Goal: Navigation & Orientation: Find specific page/section

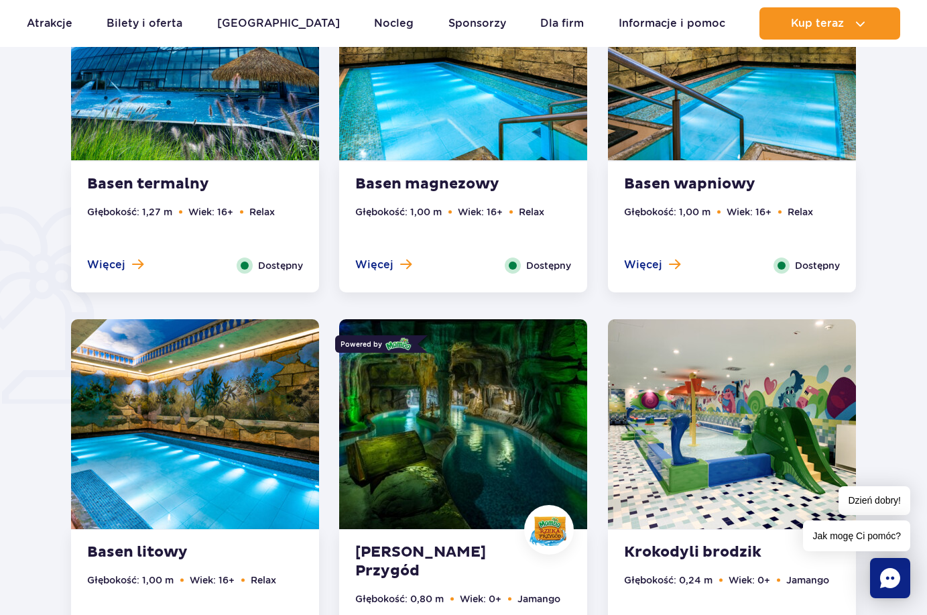
scroll to position [871, 0]
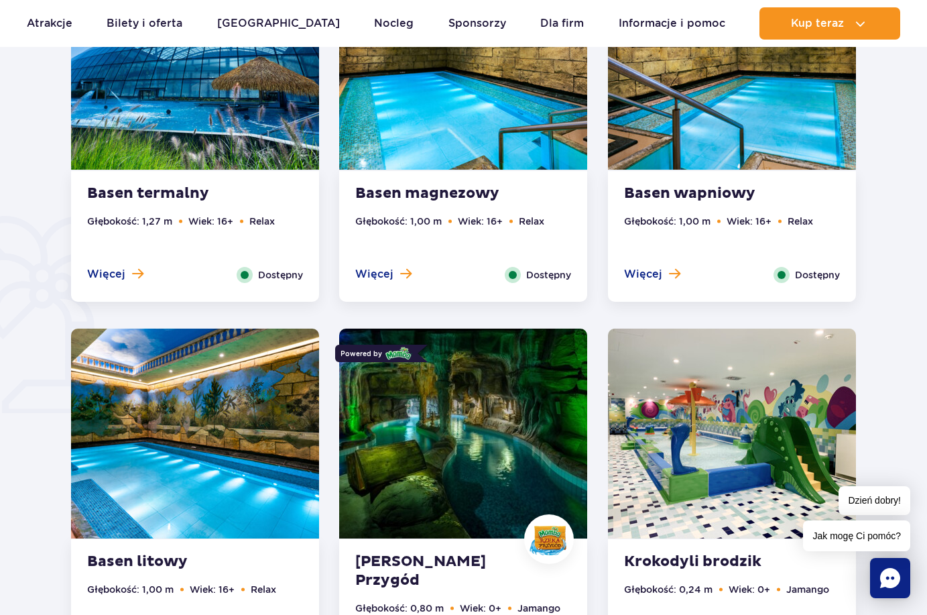
click at [721, 477] on img at bounding box center [732, 433] width 248 height 210
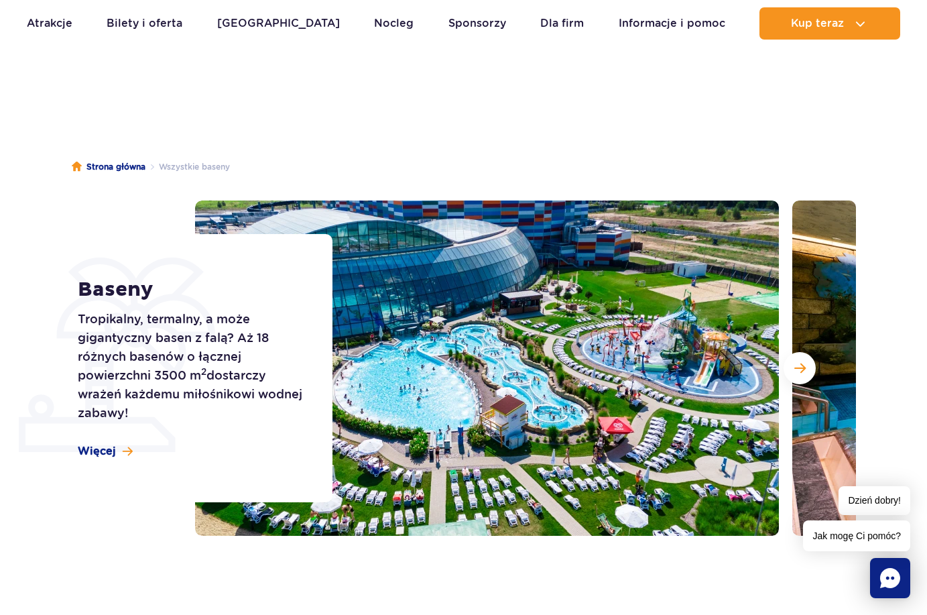
scroll to position [0, 0]
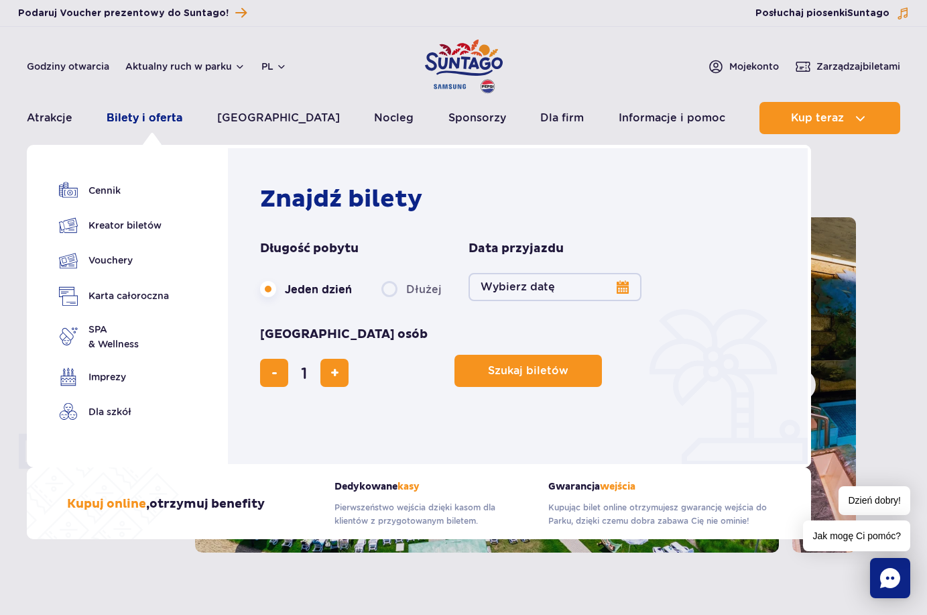
click at [149, 122] on link "Bilety i oferta" at bounding box center [145, 118] width 76 height 32
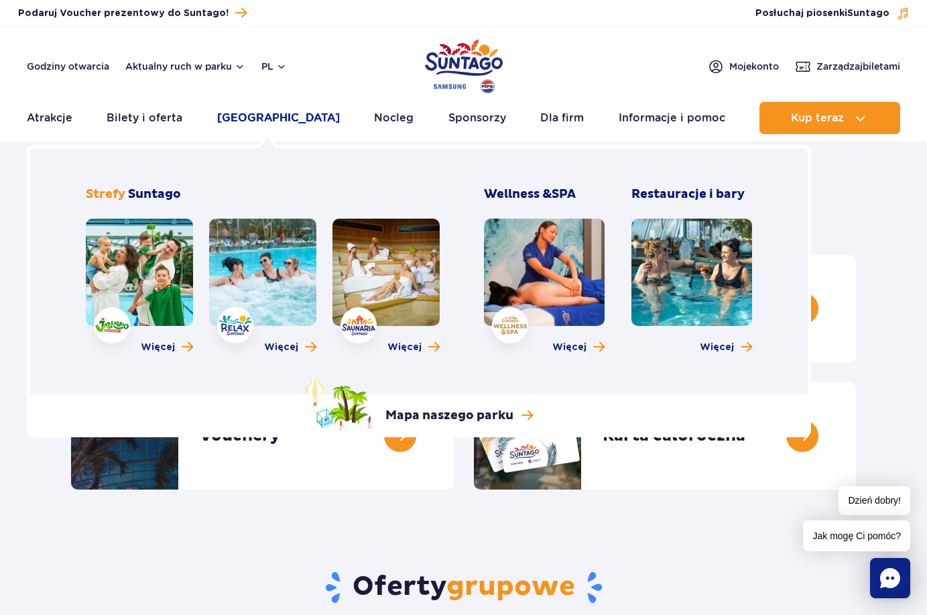
click at [270, 114] on link "[GEOGRAPHIC_DATA]" at bounding box center [278, 118] width 123 height 32
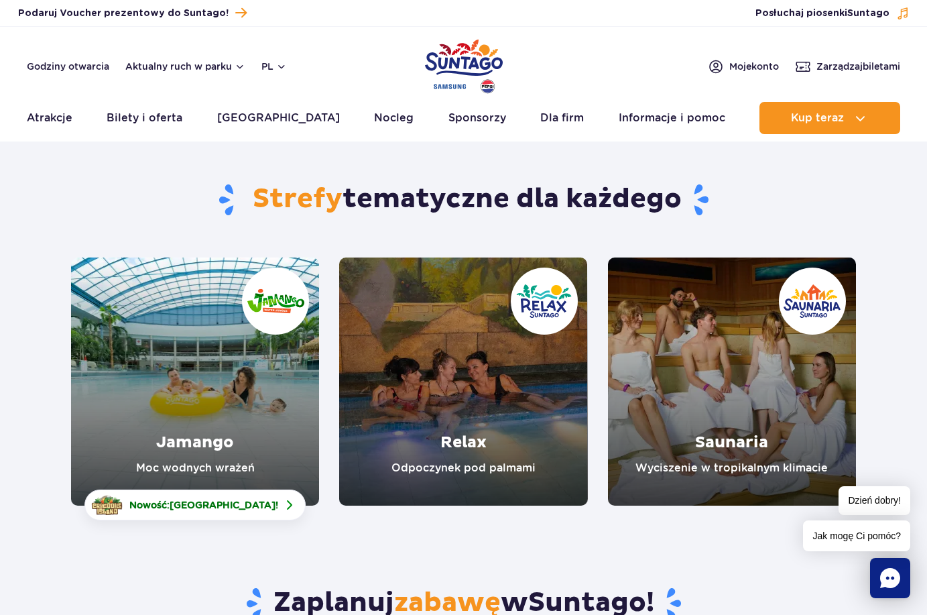
click at [229, 414] on link "Jamango" at bounding box center [195, 381] width 248 height 248
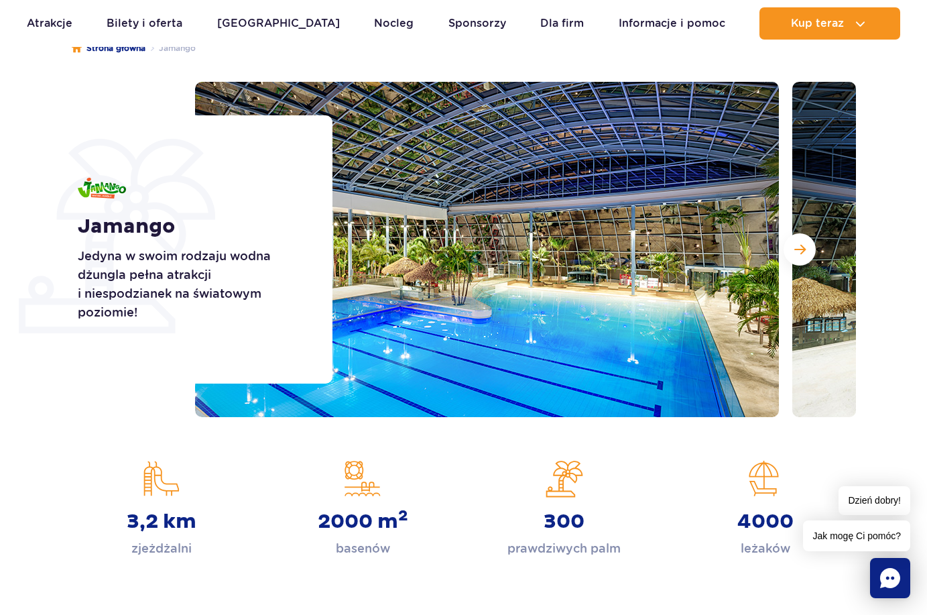
scroll to position [134, 0]
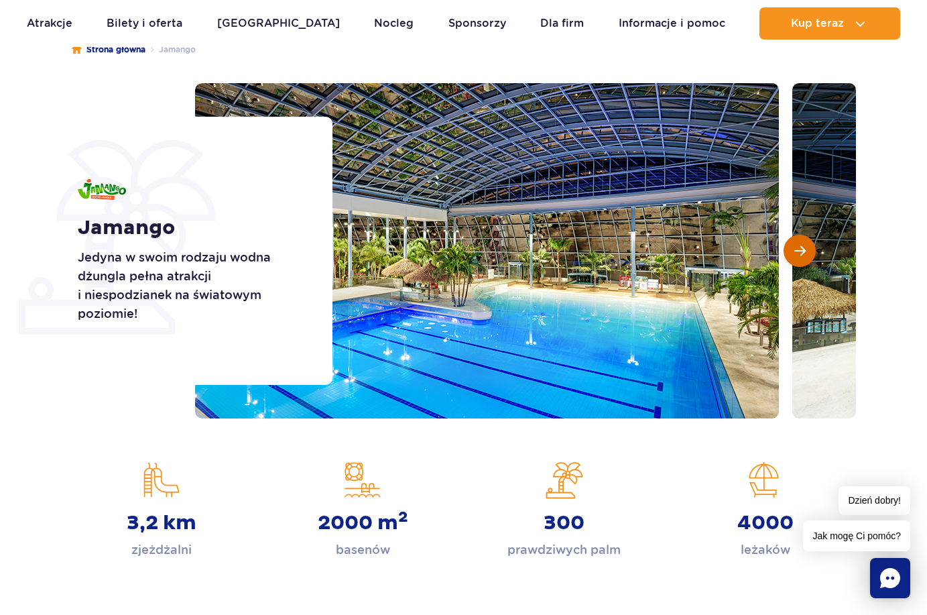
click at [798, 243] on button "Następny slajd" at bounding box center [800, 251] width 32 height 32
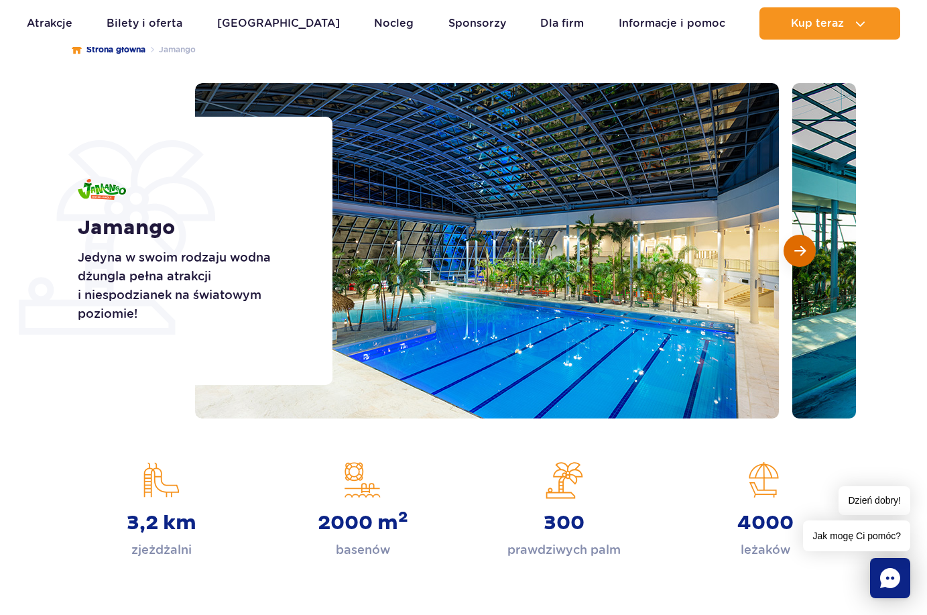
click at [800, 255] on span "Następny slajd" at bounding box center [799, 251] width 11 height 12
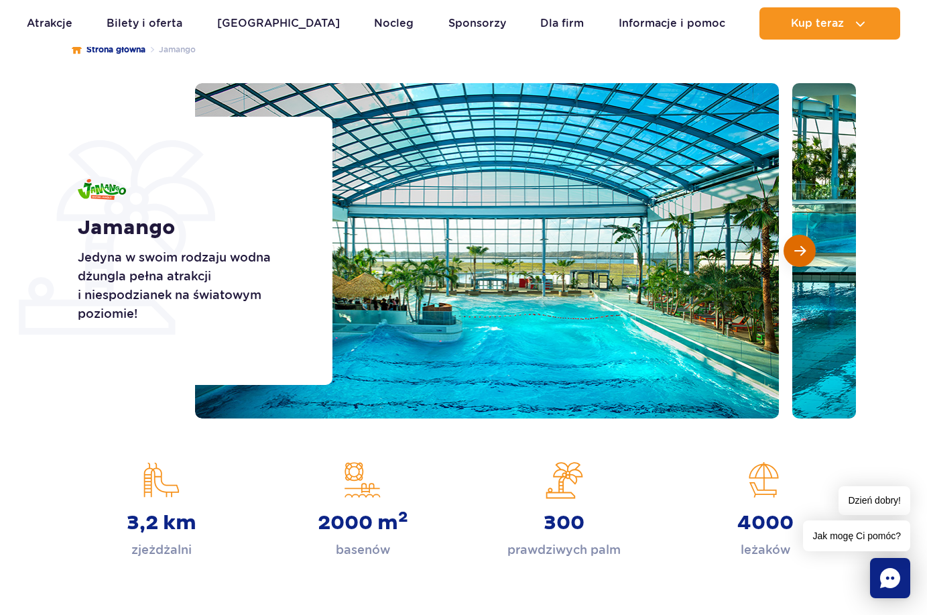
click at [800, 255] on span "Następny slajd" at bounding box center [799, 251] width 11 height 12
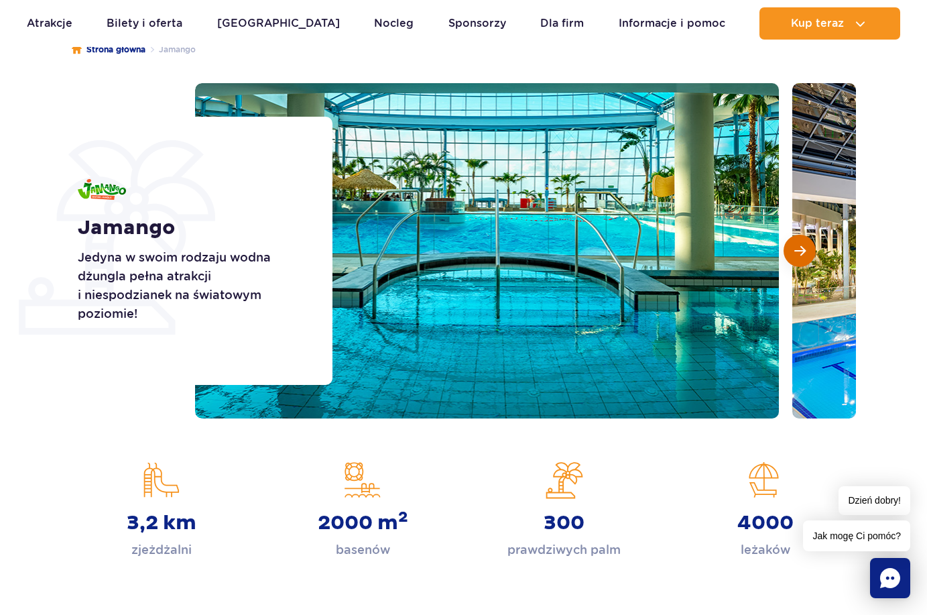
click at [800, 255] on span "Następny slajd" at bounding box center [799, 251] width 11 height 12
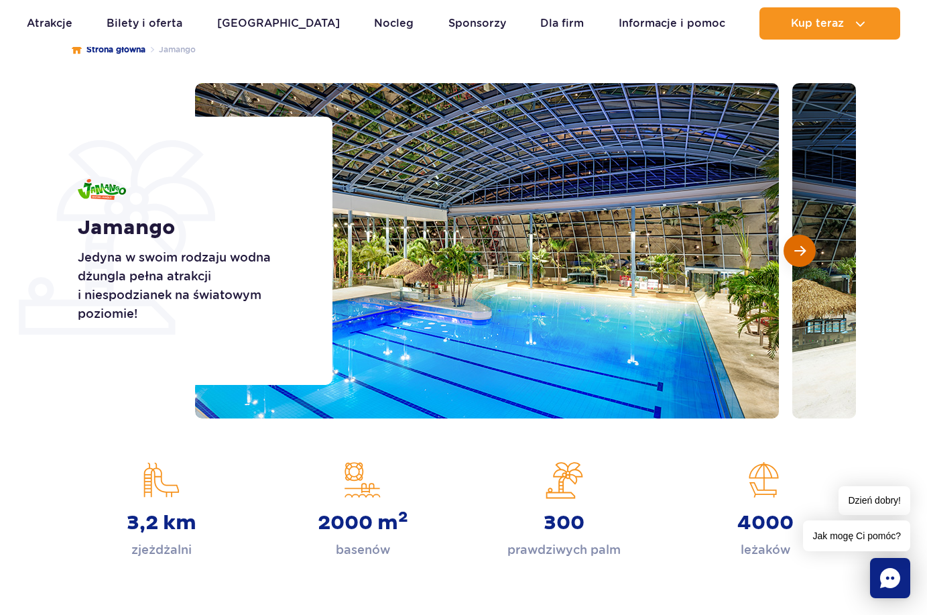
click at [800, 255] on span "Następny slajd" at bounding box center [799, 251] width 11 height 12
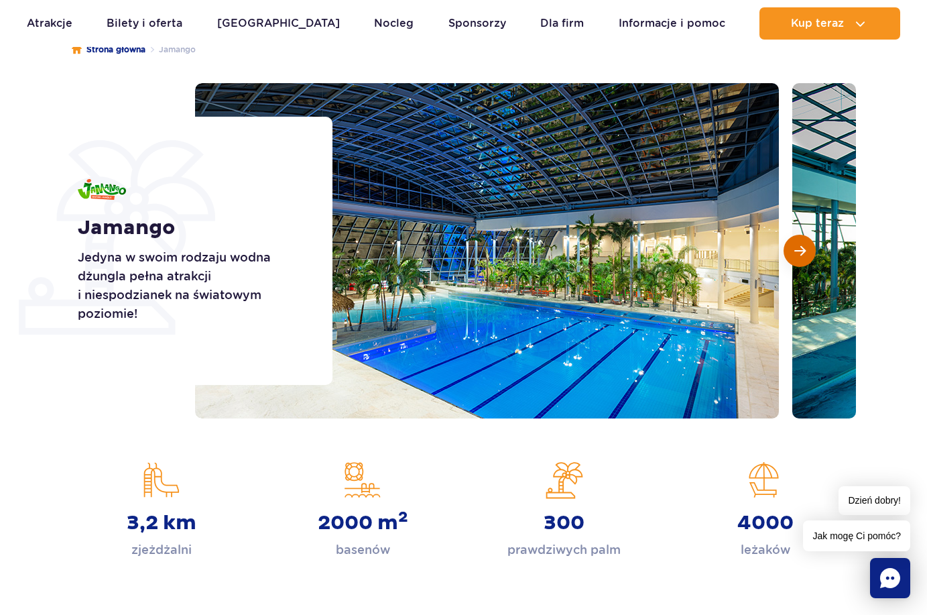
click at [800, 255] on span "Następny slajd" at bounding box center [799, 251] width 11 height 12
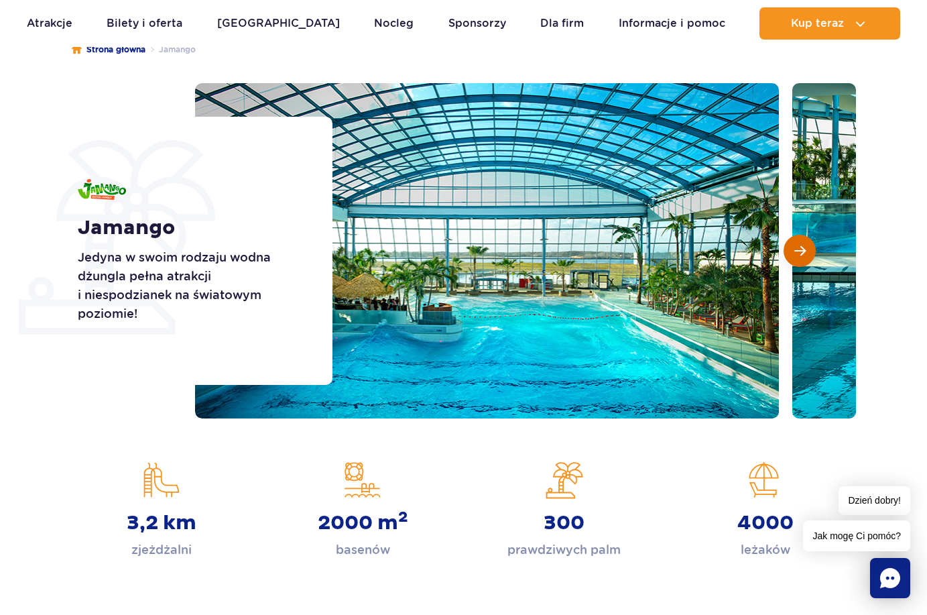
click at [800, 255] on span "Następny slajd" at bounding box center [799, 251] width 11 height 12
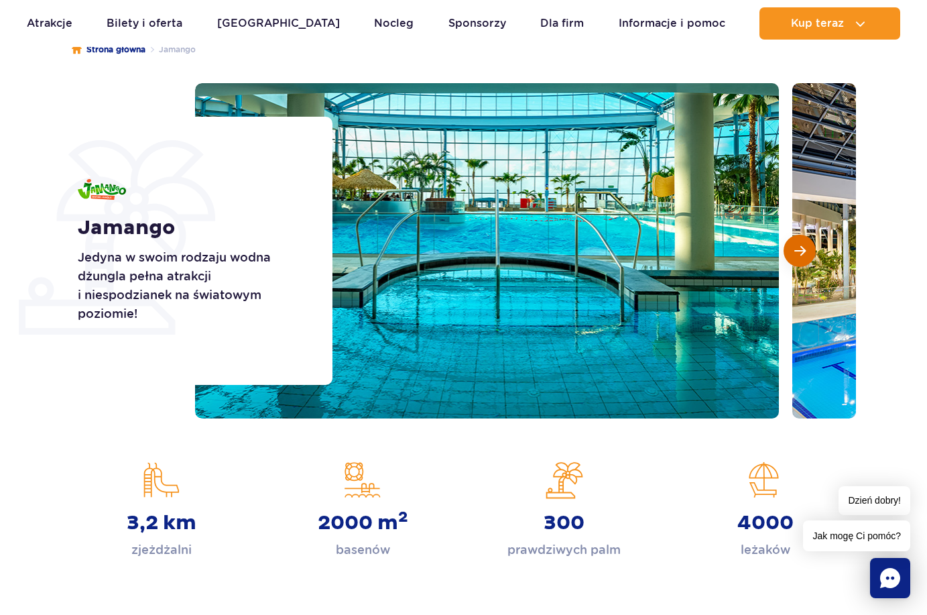
click at [800, 255] on span "Następny slajd" at bounding box center [799, 251] width 11 height 12
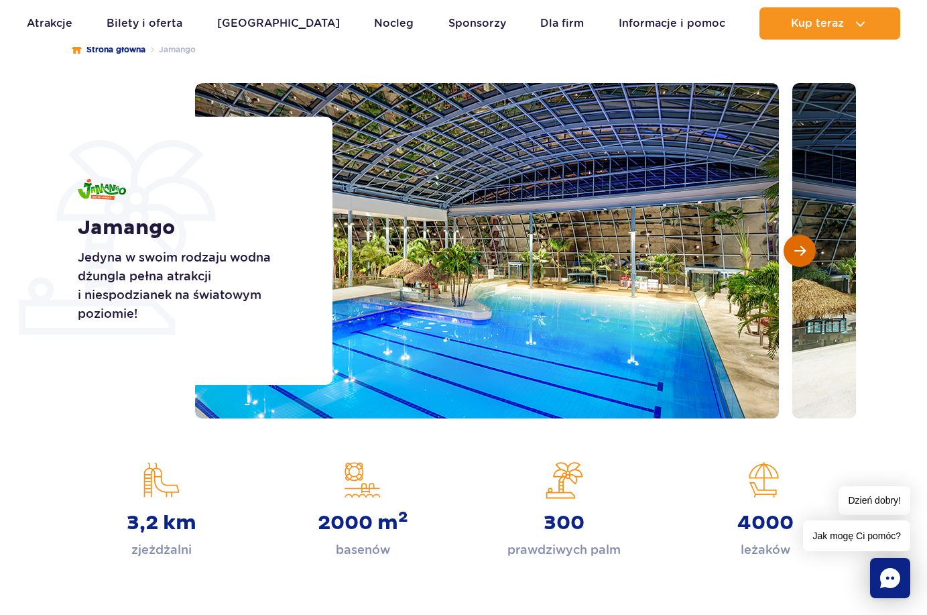
click at [800, 255] on span "Następny slajd" at bounding box center [799, 251] width 11 height 12
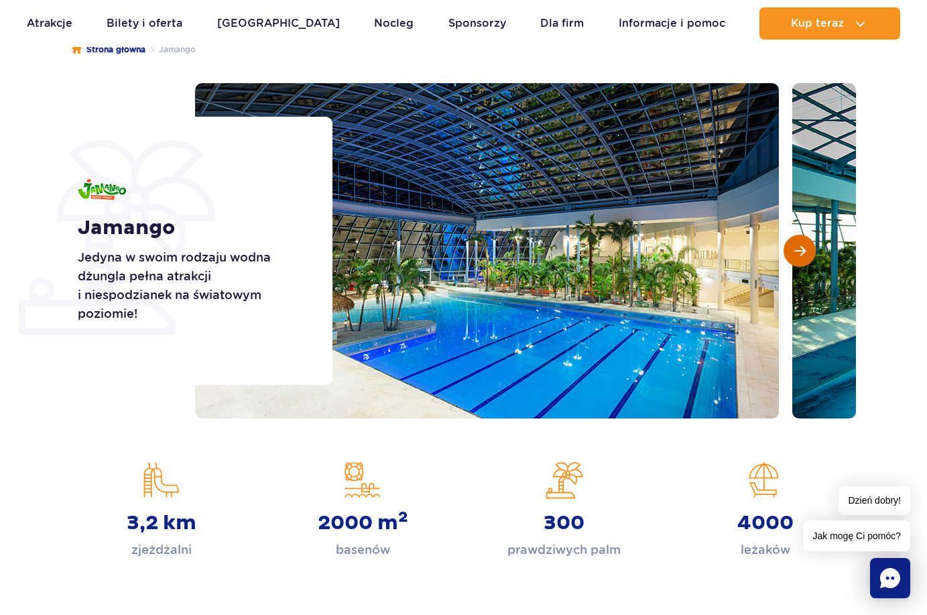
click at [800, 255] on span "Następny slajd" at bounding box center [799, 251] width 11 height 12
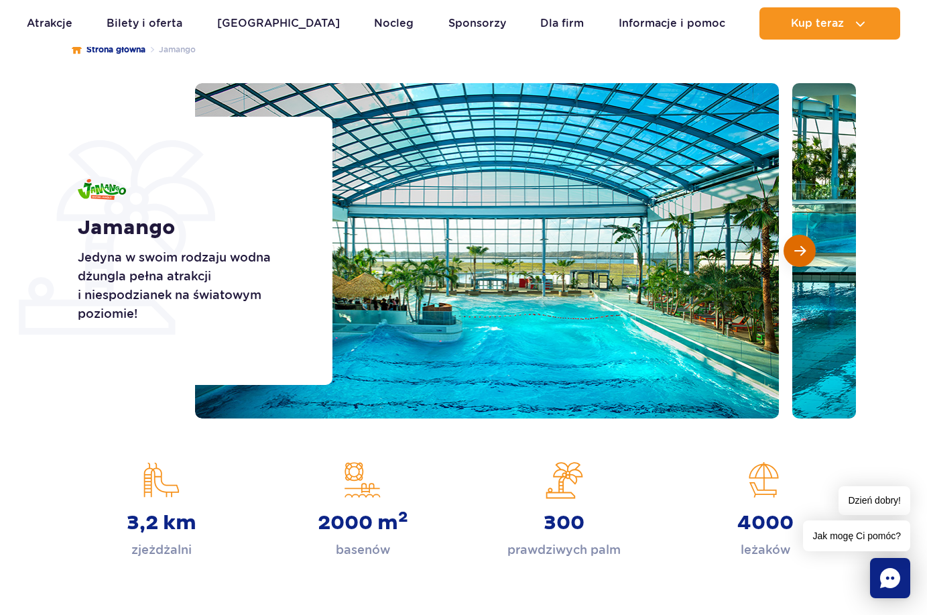
click at [800, 255] on span "Następny slajd" at bounding box center [799, 251] width 11 height 12
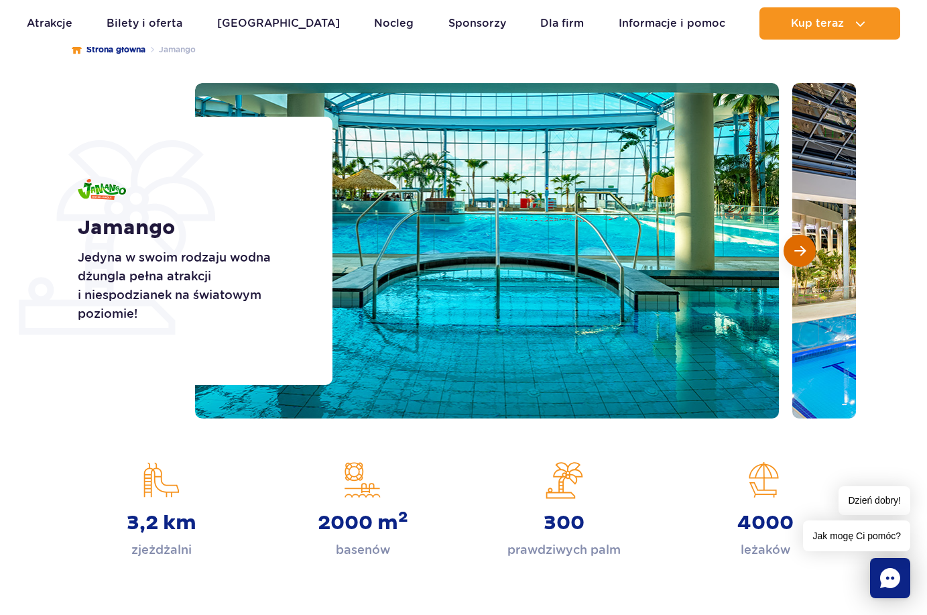
click at [800, 255] on span "Następny slajd" at bounding box center [799, 251] width 11 height 12
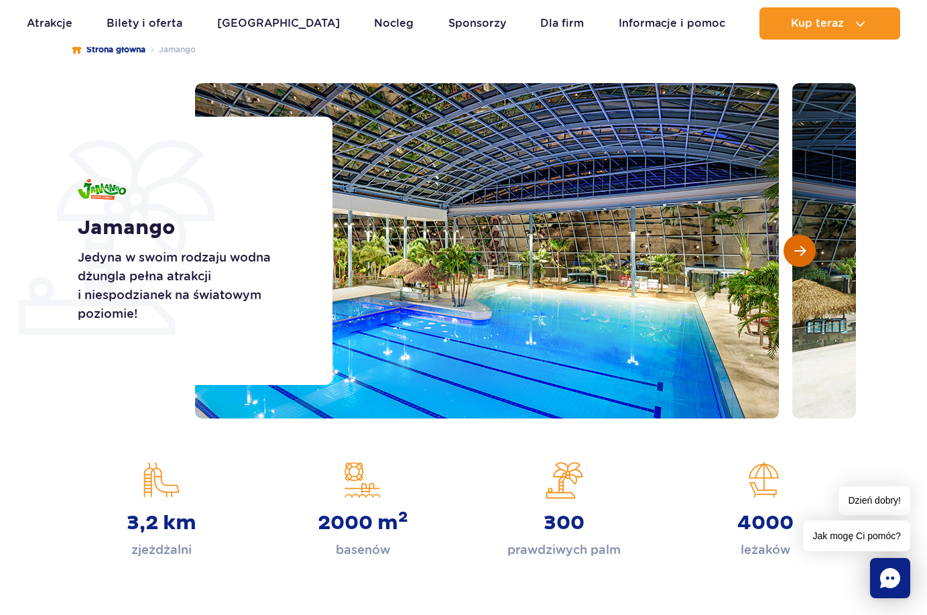
click at [800, 255] on span "Następny slajd" at bounding box center [799, 251] width 11 height 12
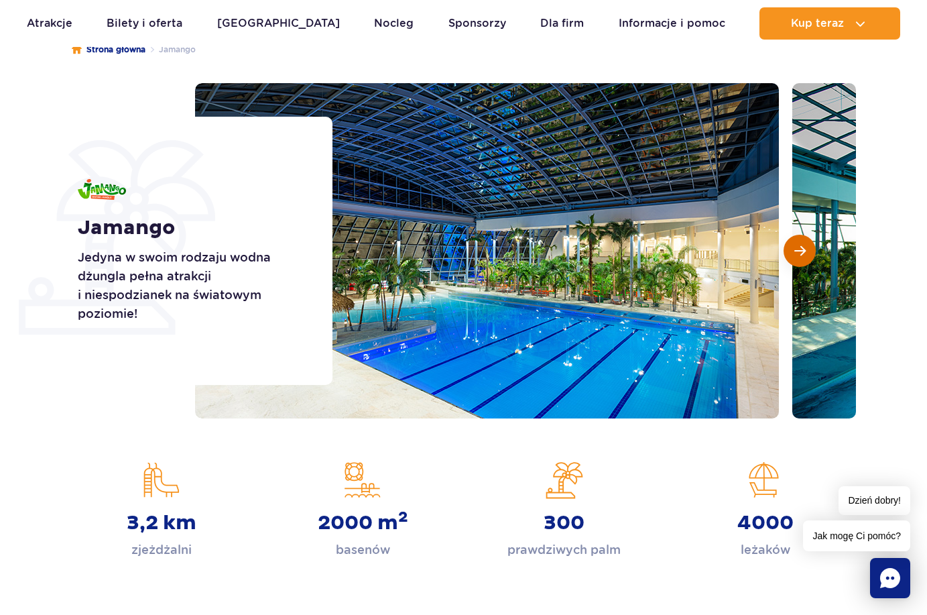
click at [800, 255] on span "Następny slajd" at bounding box center [799, 251] width 11 height 12
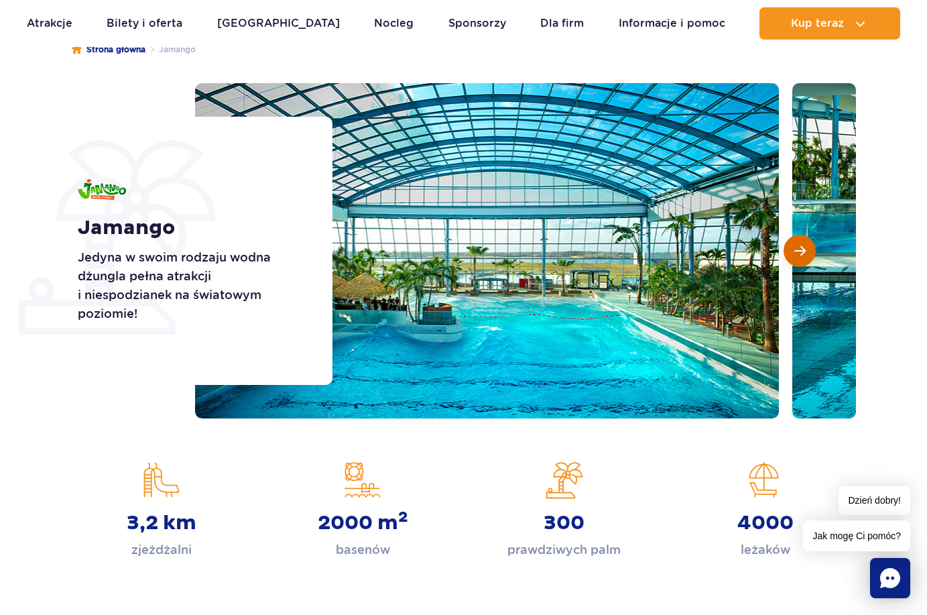
click at [804, 247] on span "Następny slajd" at bounding box center [799, 251] width 11 height 12
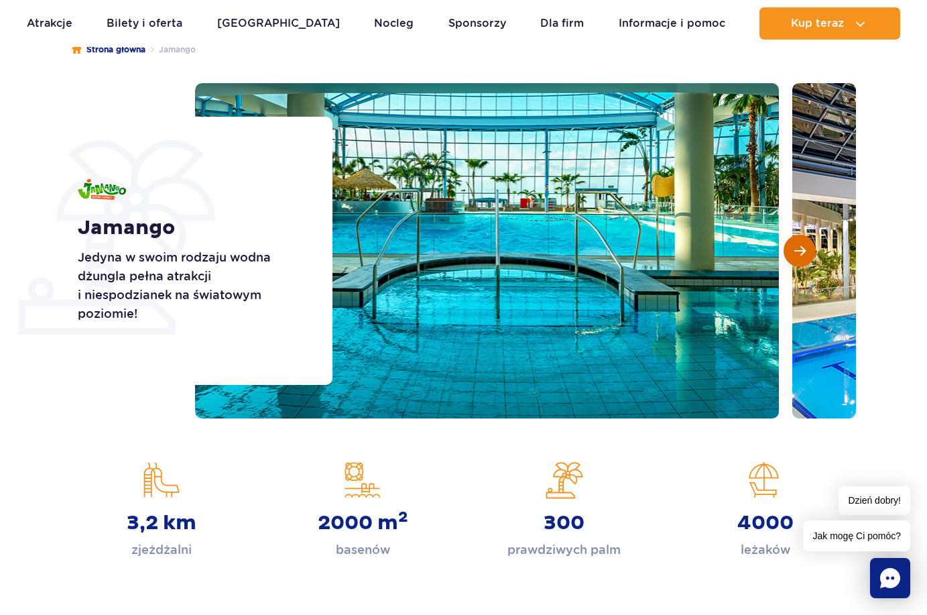
click at [804, 248] on span "Następny slajd" at bounding box center [799, 251] width 11 height 12
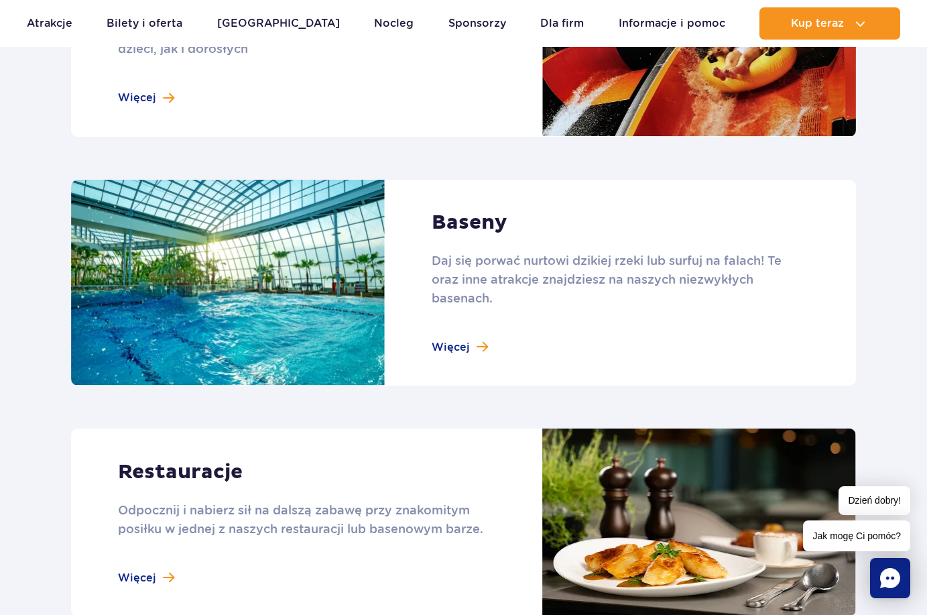
scroll to position [1341, 0]
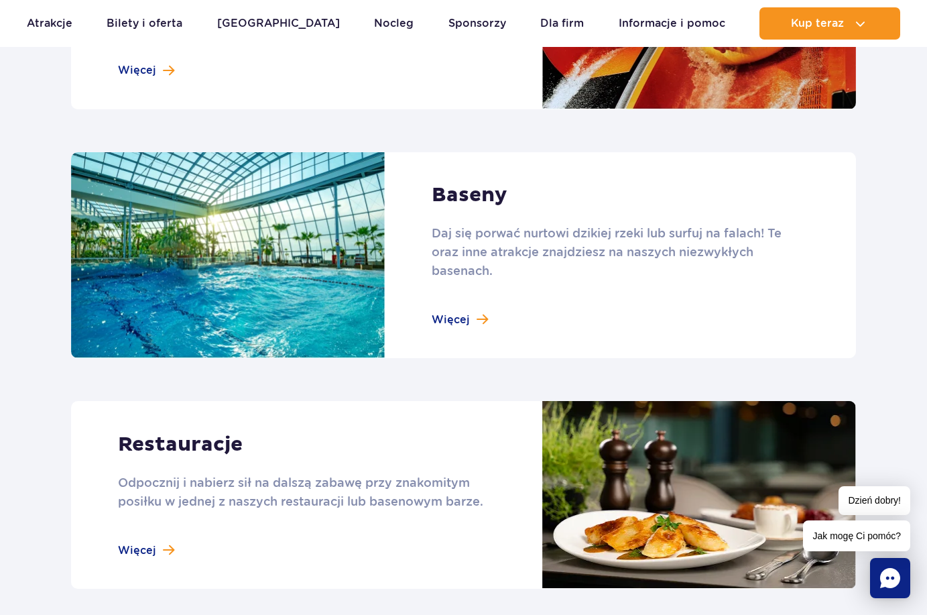
click at [477, 309] on link at bounding box center [463, 255] width 785 height 206
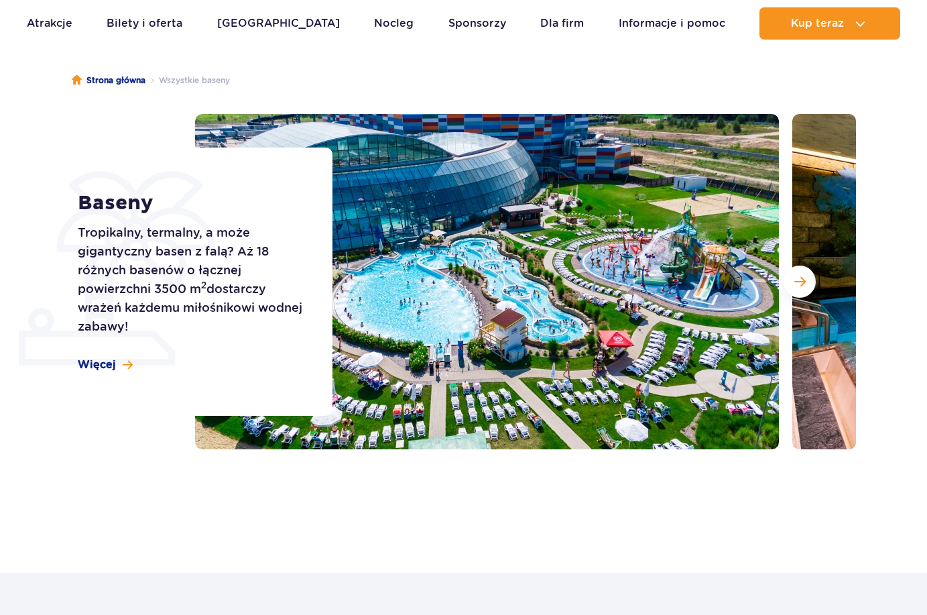
scroll to position [268, 0]
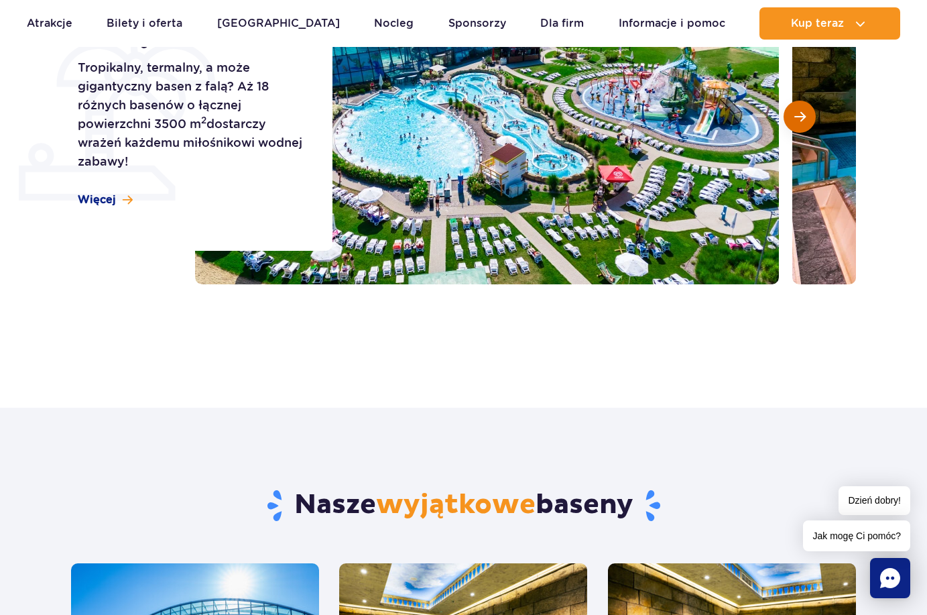
click at [794, 121] on span "Następny slajd" at bounding box center [799, 117] width 11 height 12
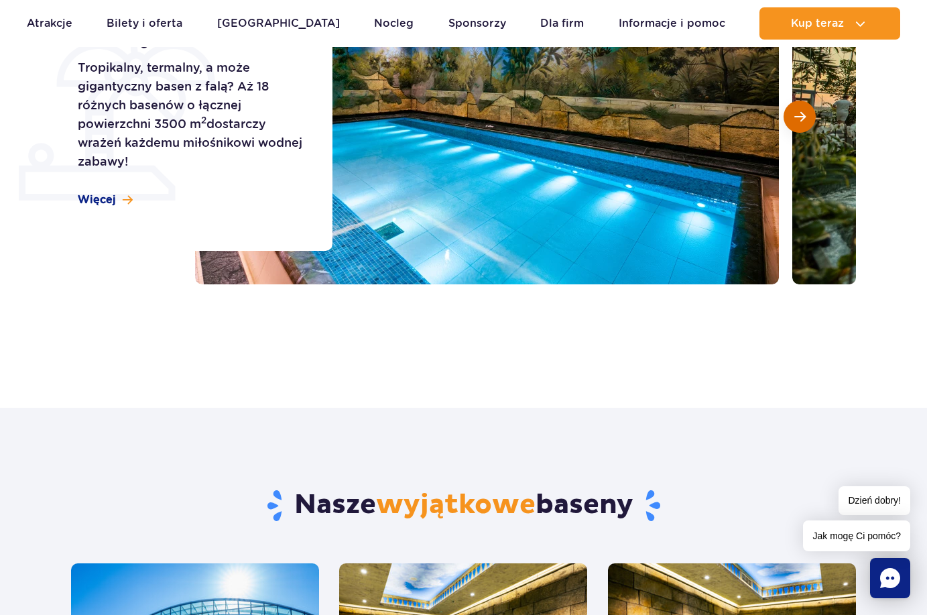
click at [792, 123] on button "Następny slajd" at bounding box center [800, 117] width 32 height 32
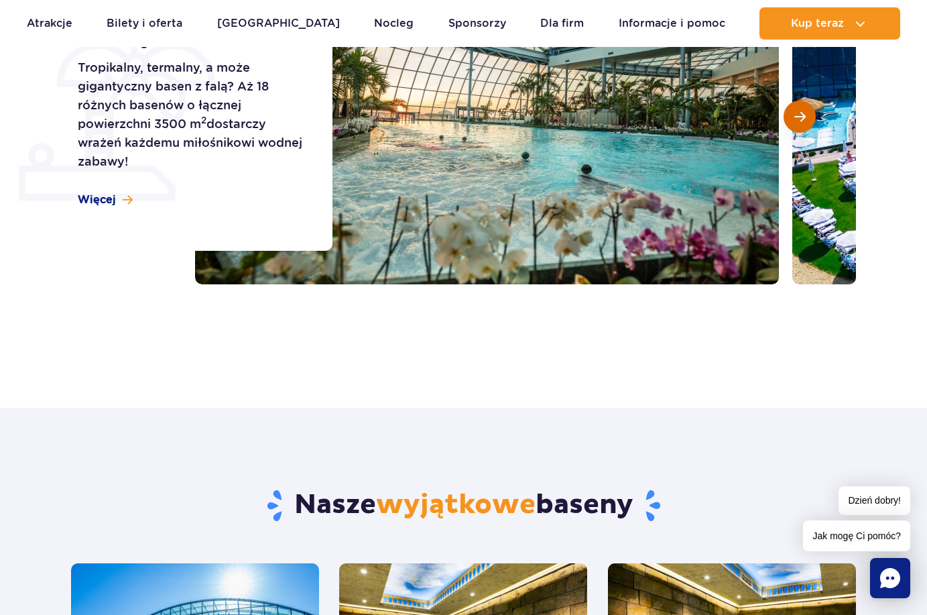
click at [792, 123] on button "Następny slajd" at bounding box center [800, 117] width 32 height 32
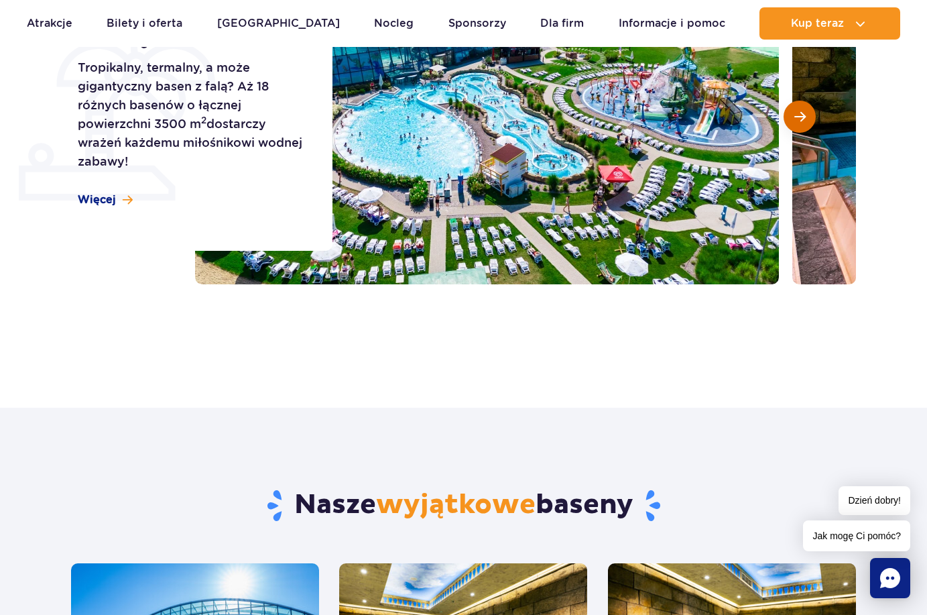
click at [792, 123] on button "Następny slajd" at bounding box center [800, 117] width 32 height 32
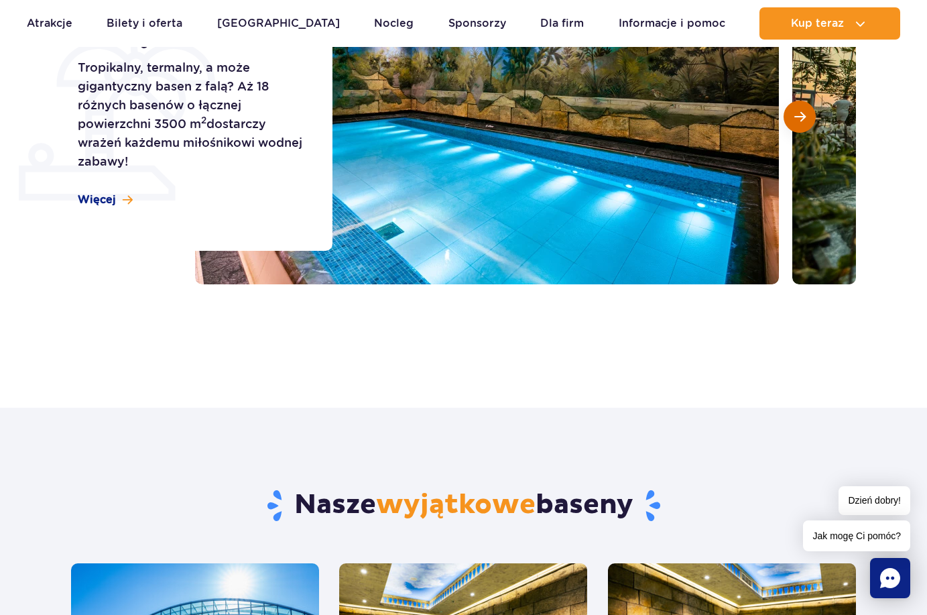
click at [792, 123] on button "Następny slajd" at bounding box center [800, 117] width 32 height 32
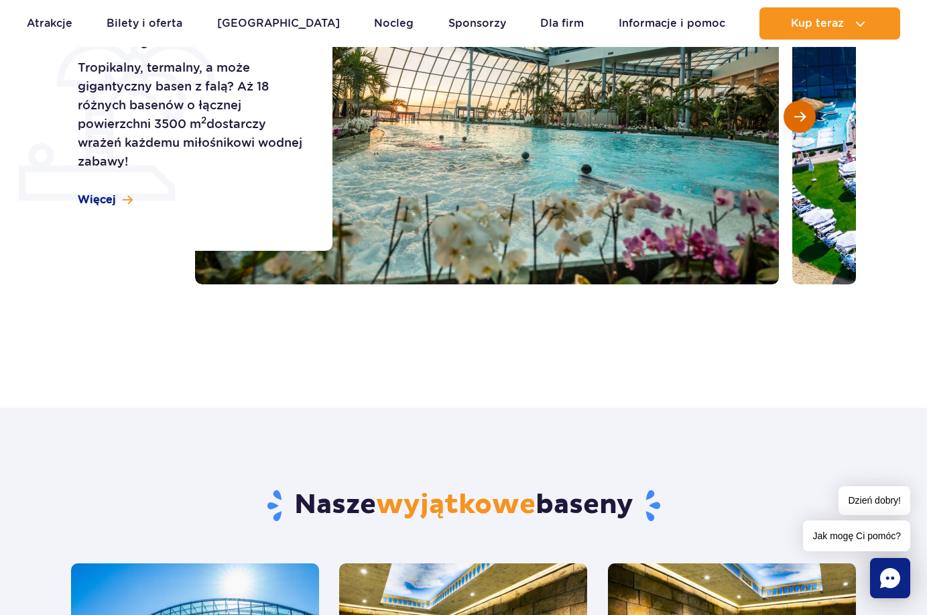
click at [791, 124] on button "Następny slajd" at bounding box center [800, 117] width 32 height 32
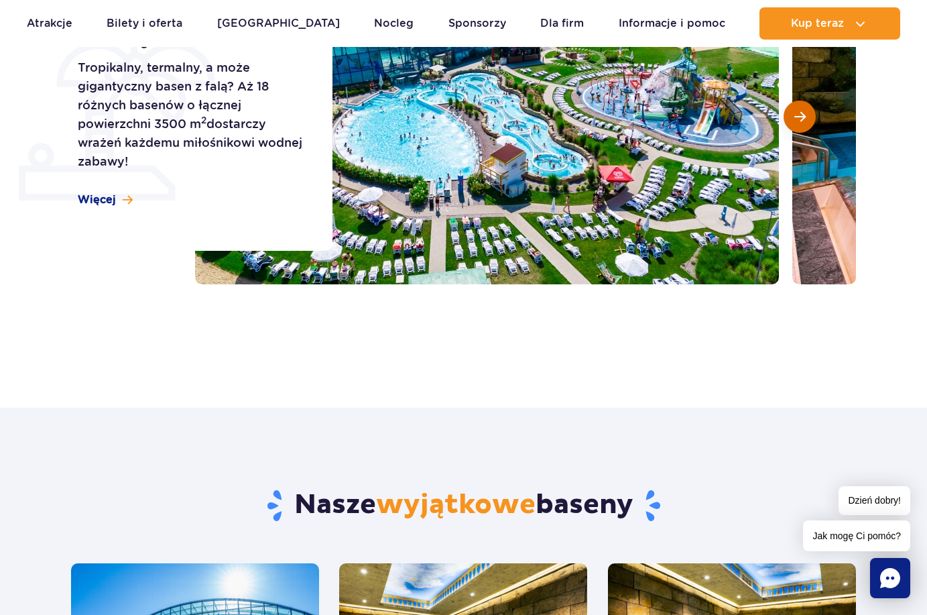
click at [791, 124] on button "Następny slajd" at bounding box center [800, 117] width 32 height 32
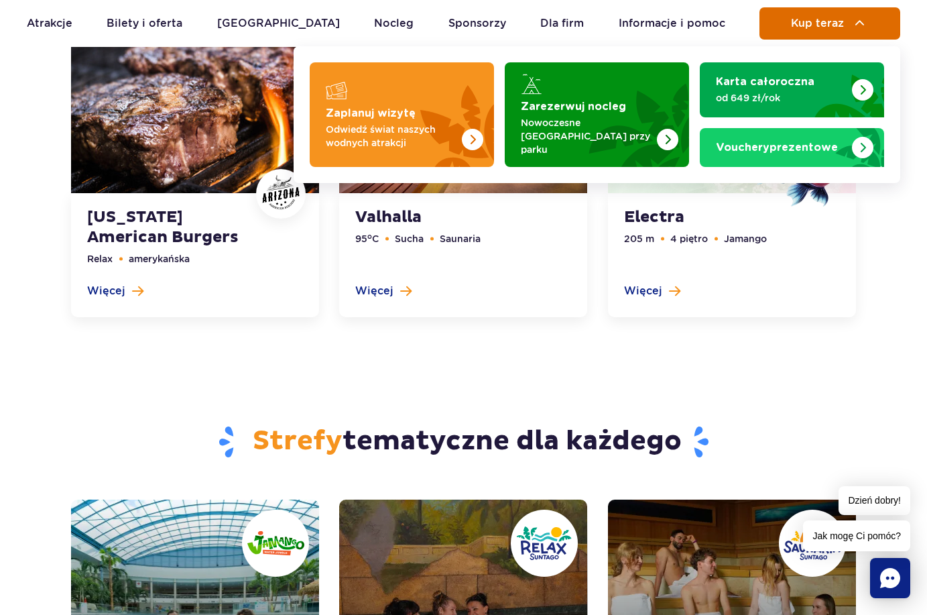
scroll to position [3285, 0]
